Goal: Task Accomplishment & Management: Manage account settings

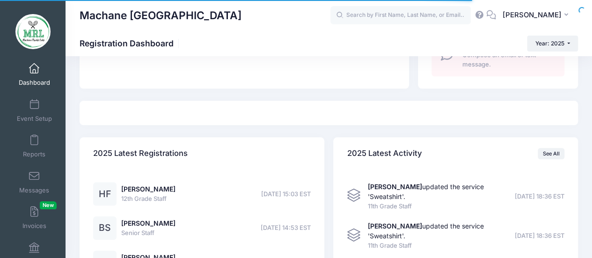
scroll to position [416, 0]
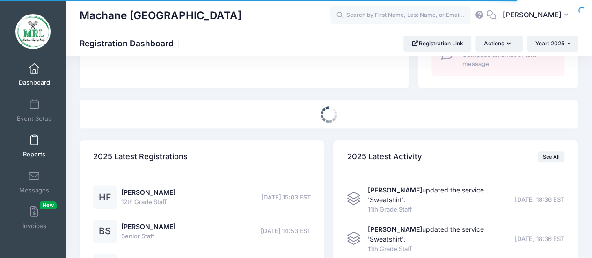
select select
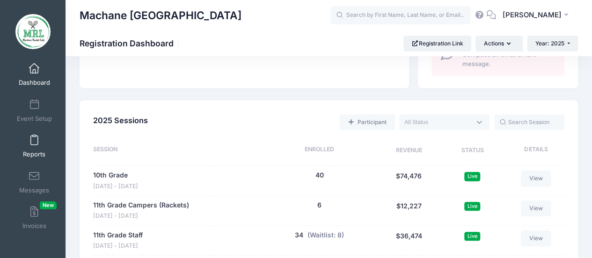
click at [34, 138] on span at bounding box center [34, 140] width 0 height 10
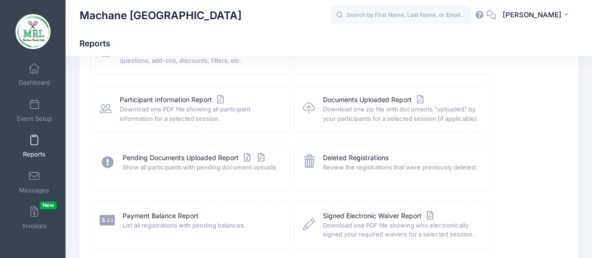
scroll to position [88, 0]
click at [175, 216] on link "Payment Balance Report" at bounding box center [161, 216] width 76 height 10
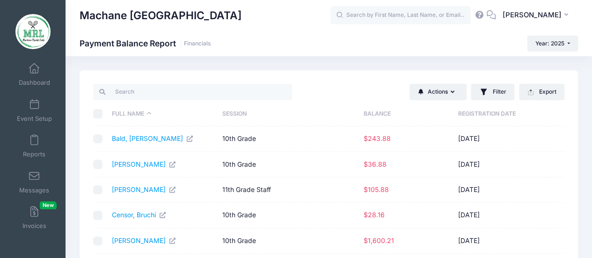
click at [374, 115] on th "Balance" at bounding box center [406, 114] width 95 height 25
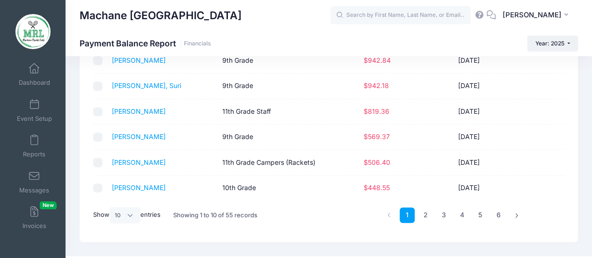
scroll to position [181, 0]
click at [319, 191] on td "10th Grade" at bounding box center [288, 187] width 141 height 25
click at [132, 211] on select "All 10 25 50" at bounding box center [125, 215] width 31 height 16
select select "50"
click at [111, 222] on select "All 10 25 50" at bounding box center [125, 215] width 31 height 16
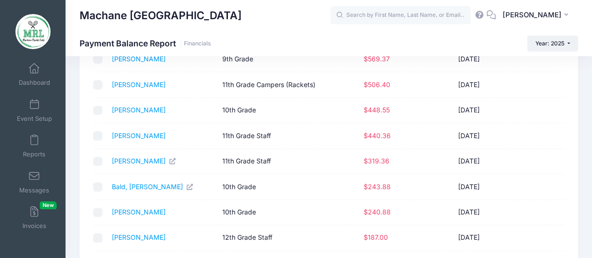
scroll to position [258, 0]
click at [123, 162] on link "[PERSON_NAME]" at bounding box center [144, 161] width 65 height 8
